Goal: Navigation & Orientation: Find specific page/section

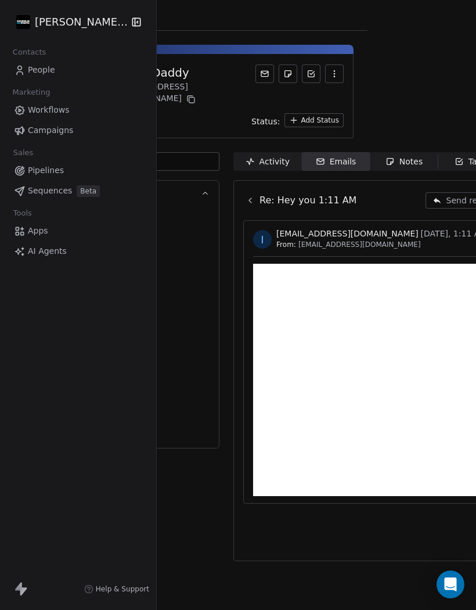
scroll to position [0, 109]
click at [256, 193] on button at bounding box center [250, 200] width 14 height 14
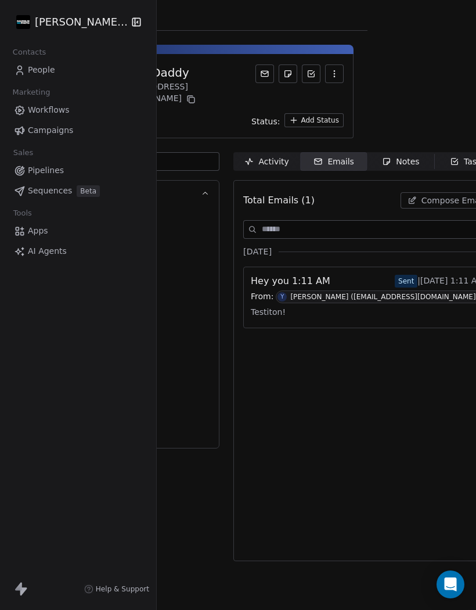
click at [327, 267] on div "Hey you 1:11 AM Sent | Aug 29th, 1:11 AM From: Y Yannick Daudelin (info@daudeli…" at bounding box center [367, 297] width 247 height 60
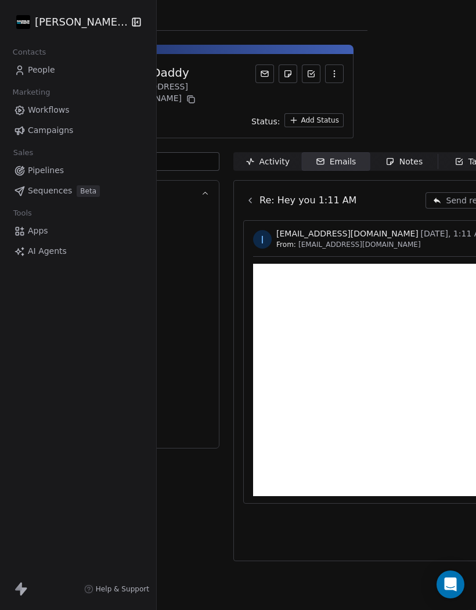
click at [39, 64] on span "People" at bounding box center [41, 70] width 27 height 12
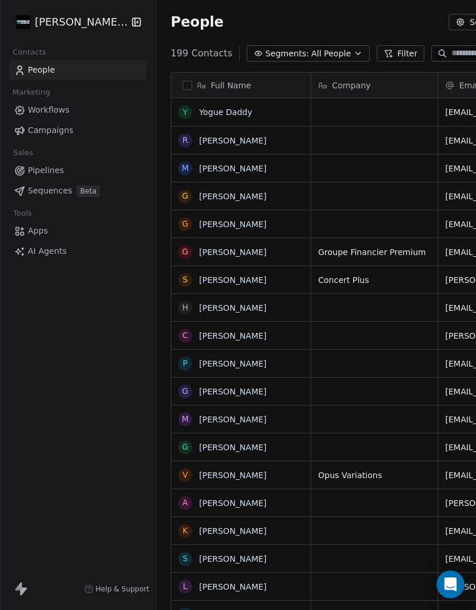
scroll to position [580, 482]
click at [230, 115] on link "Yogue Daddy" at bounding box center [225, 111] width 53 height 9
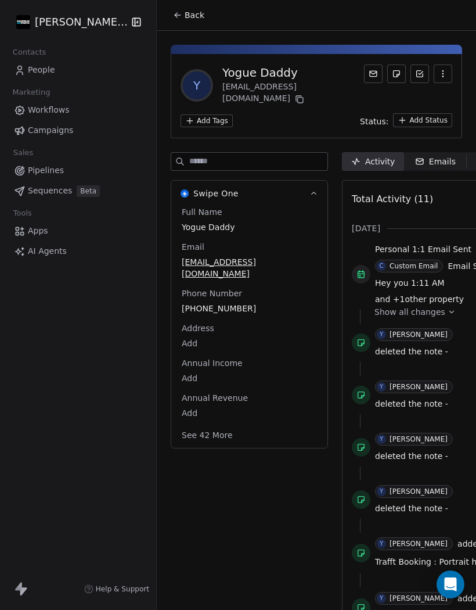
click at [423, 157] on icon "button" at bounding box center [419, 161] width 9 height 9
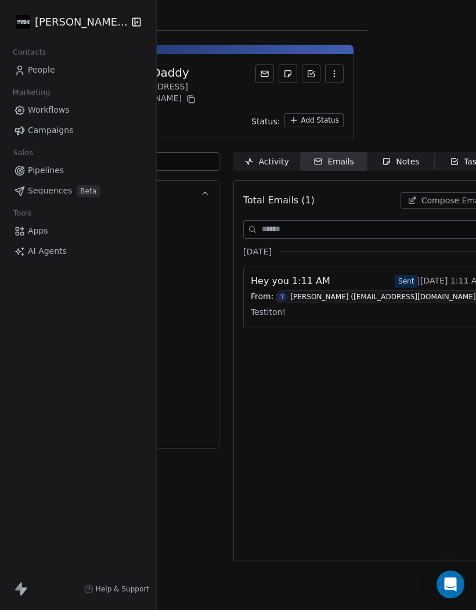
scroll to position [0, 109]
click at [327, 303] on div "Testiton!" at bounding box center [367, 311] width 233 height 17
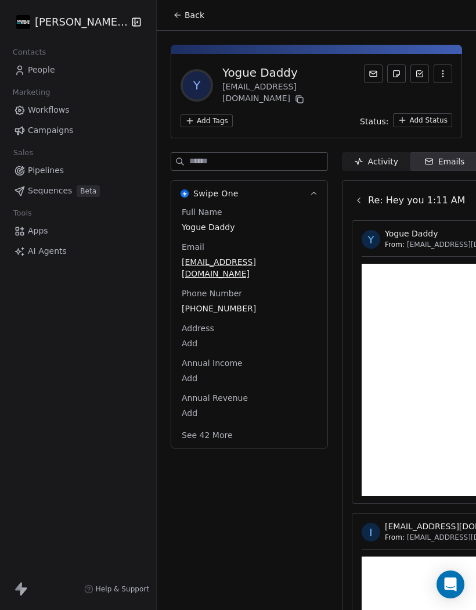
click at [42, 74] on span "People" at bounding box center [41, 70] width 27 height 12
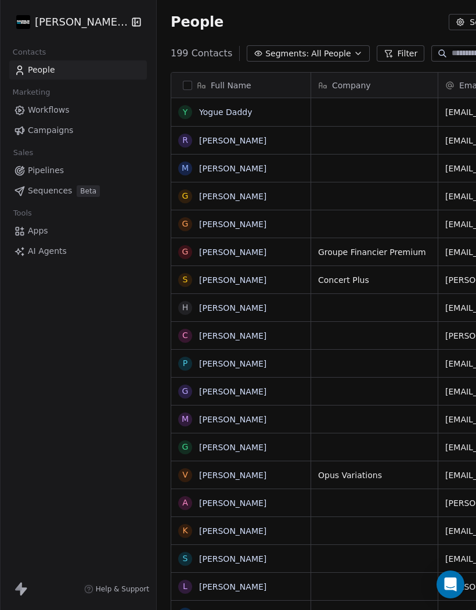
scroll to position [580, 482]
